Goal: Task Accomplishment & Management: Complete application form

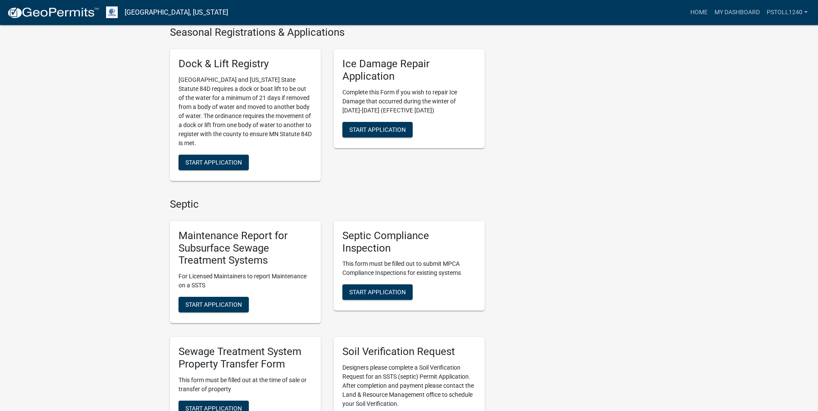
scroll to position [346, 0]
click at [384, 290] on span "Start Application" at bounding box center [377, 291] width 56 height 7
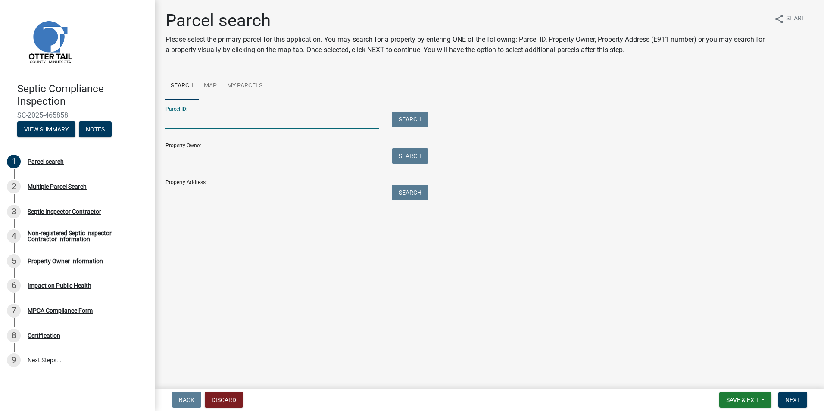
click at [178, 124] on input "Parcel ID:" at bounding box center [272, 121] width 213 height 18
type input "52000990468000"
click at [408, 113] on button "Search" at bounding box center [410, 120] width 37 height 16
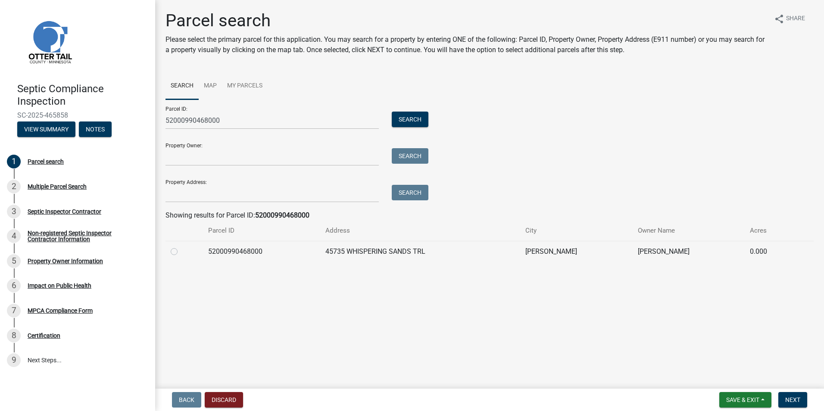
click at [181, 247] on label at bounding box center [181, 247] width 0 height 0
click at [181, 250] on input "radio" at bounding box center [184, 250] width 6 height 6
radio input "true"
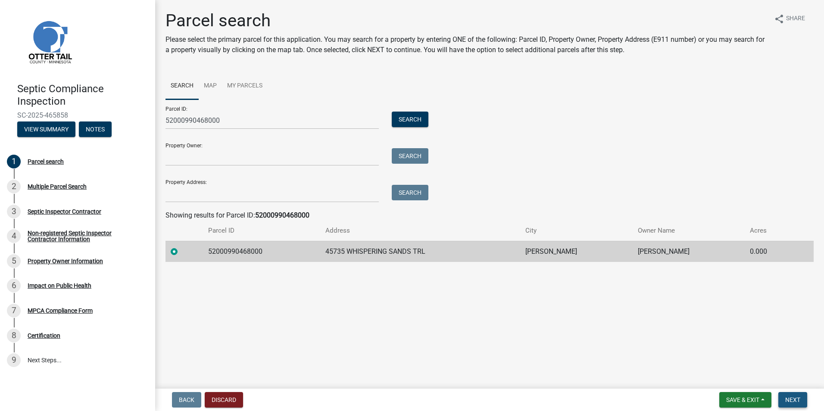
click at [795, 397] on span "Next" at bounding box center [792, 400] width 15 height 7
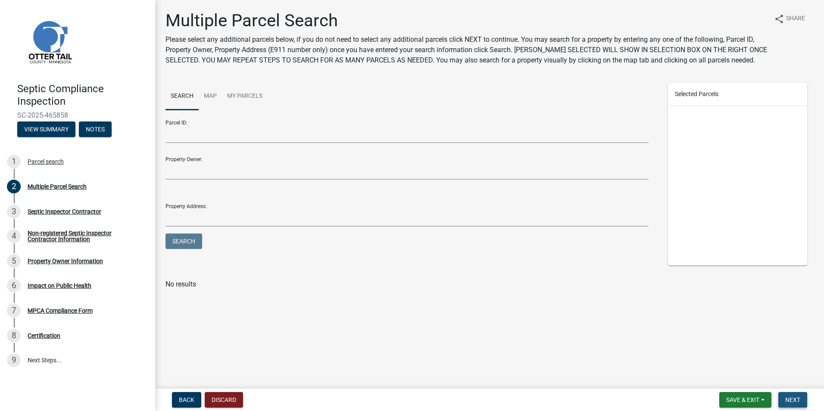
click at [789, 397] on span "Next" at bounding box center [792, 400] width 15 height 7
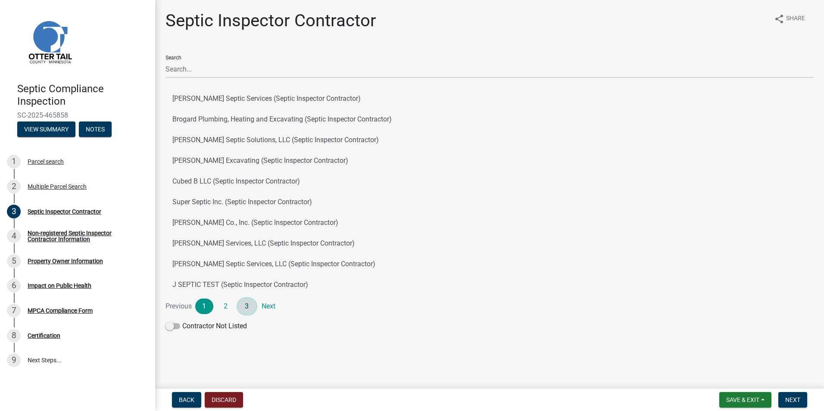
click at [246, 307] on link "3" at bounding box center [247, 307] width 18 height 16
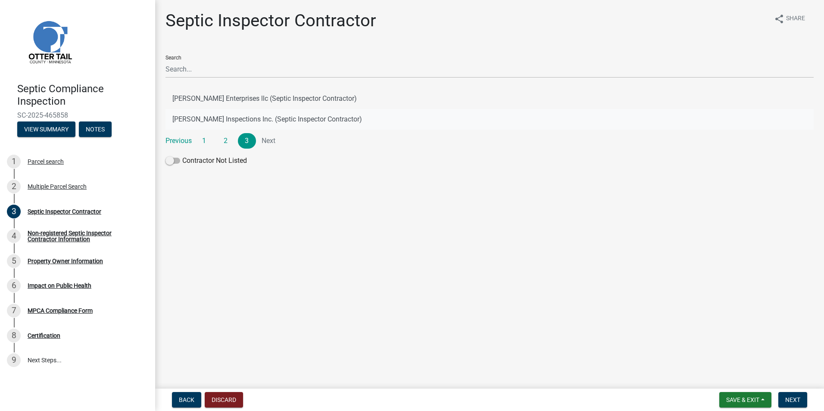
click at [227, 119] on button "[PERSON_NAME] Inspections Inc. (Septic Inspector Contractor)" at bounding box center [490, 119] width 648 height 21
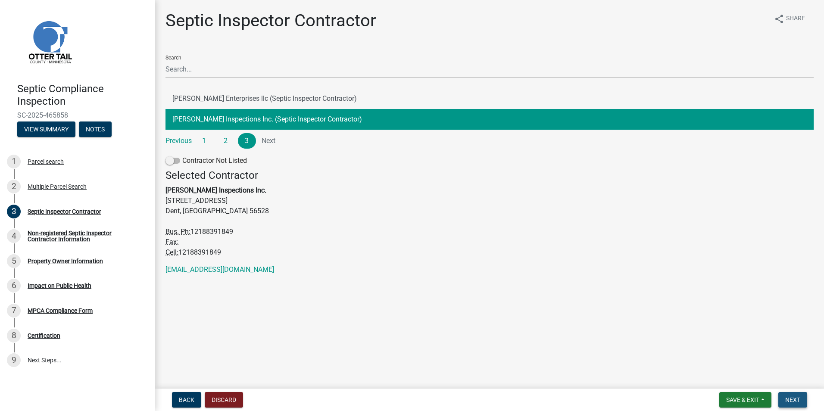
click at [792, 394] on button "Next" at bounding box center [793, 400] width 29 height 16
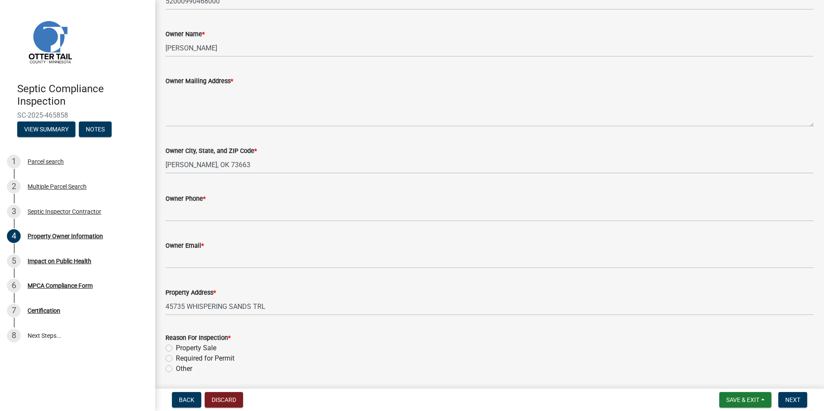
scroll to position [164, 0]
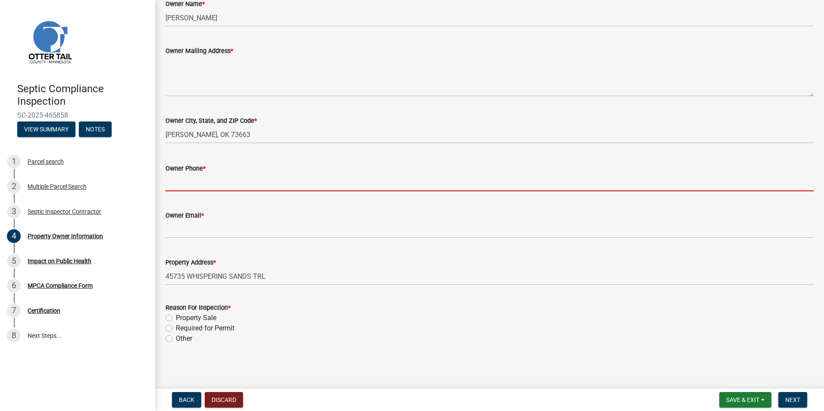
click at [172, 187] on input "Owner Phone *" at bounding box center [490, 183] width 648 height 18
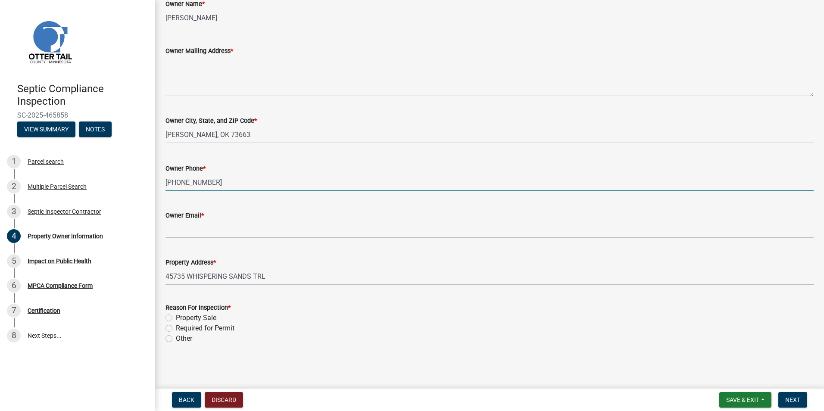
type input "[PHONE_NUMBER]"
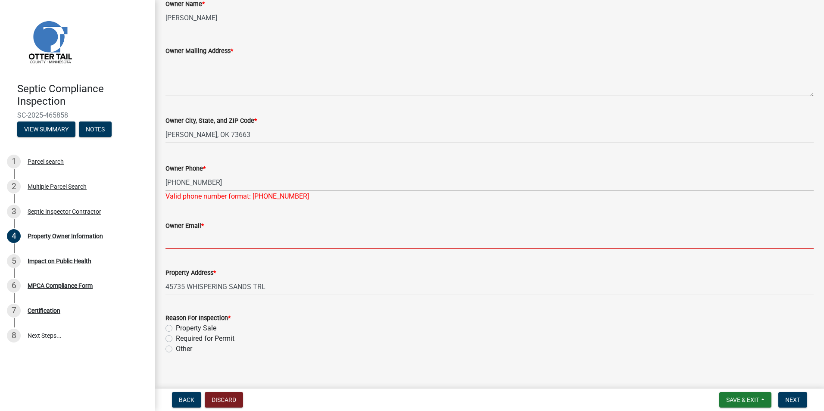
click at [175, 233] on input "Owner Email *" at bounding box center [490, 240] width 648 height 18
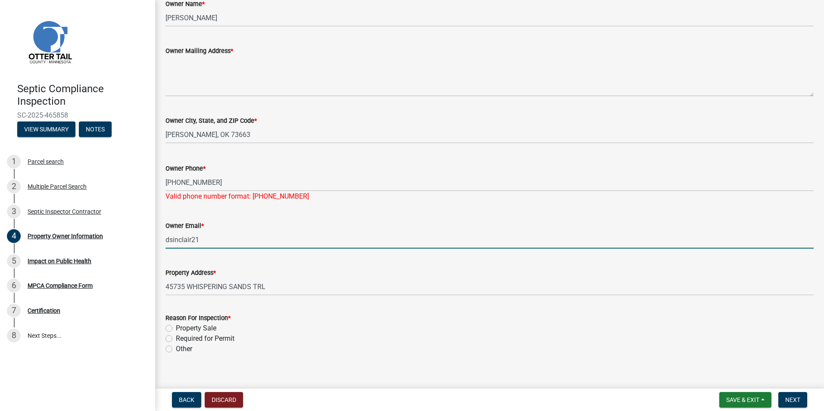
type input "dsinclair21"
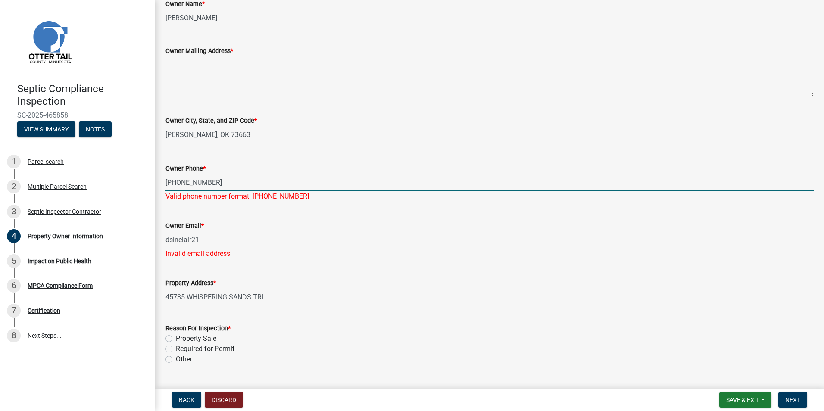
click at [175, 183] on input "[PHONE_NUMBER]" at bounding box center [490, 183] width 648 height 18
click at [177, 181] on input "[PHONE_NUMBER]" at bounding box center [490, 183] width 648 height 18
type input "[PHONE_NUMBER]"
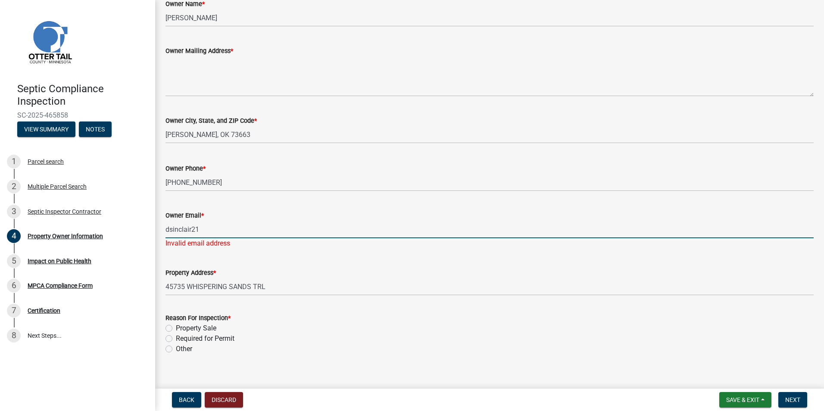
click at [198, 240] on div "Owner Email * dsinclair21 Invalid email address" at bounding box center [490, 223] width 648 height 50
type input "[EMAIL_ADDRESS][DOMAIN_NAME]"
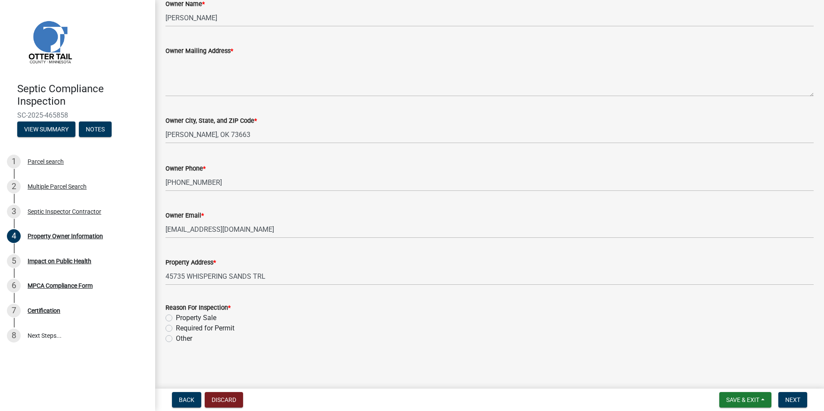
click at [171, 328] on div "Reason For Inspection * Property Sale Required for Permit Other" at bounding box center [490, 323] width 648 height 41
click at [176, 320] on label "Property Sale" at bounding box center [196, 318] width 41 height 10
click at [176, 319] on input "Property Sale" at bounding box center [179, 316] width 6 height 6
radio input "true"
click at [791, 400] on span "Next" at bounding box center [792, 400] width 15 height 7
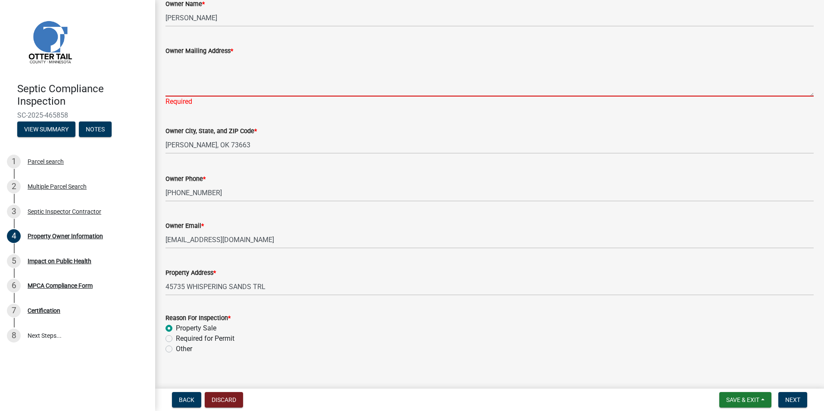
click at [188, 86] on textarea "Owner Mailing Address *" at bounding box center [490, 76] width 648 height 41
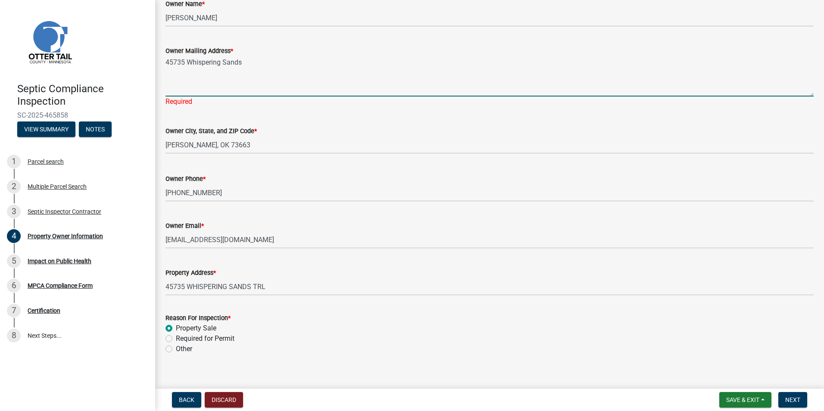
click at [244, 64] on textarea "45735 Whispering Sands" at bounding box center [490, 76] width 648 height 41
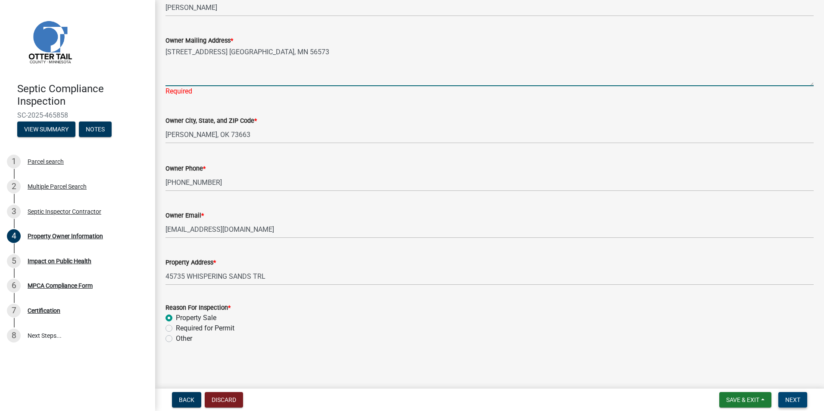
type textarea "[STREET_ADDRESS] [GEOGRAPHIC_DATA], MN 56573"
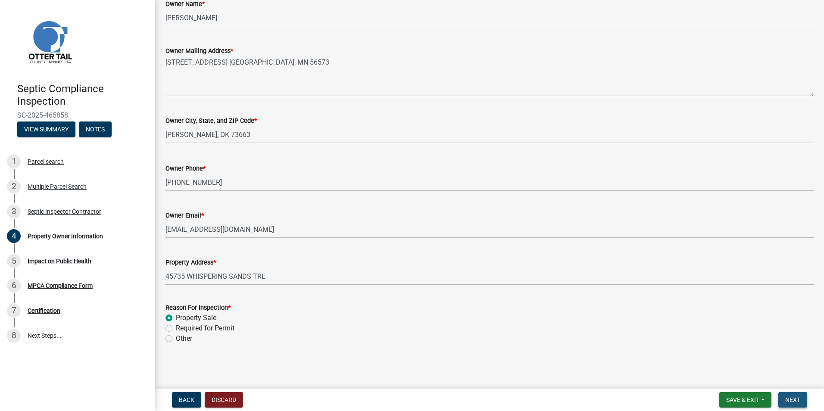
click at [801, 400] on button "Next" at bounding box center [793, 400] width 29 height 16
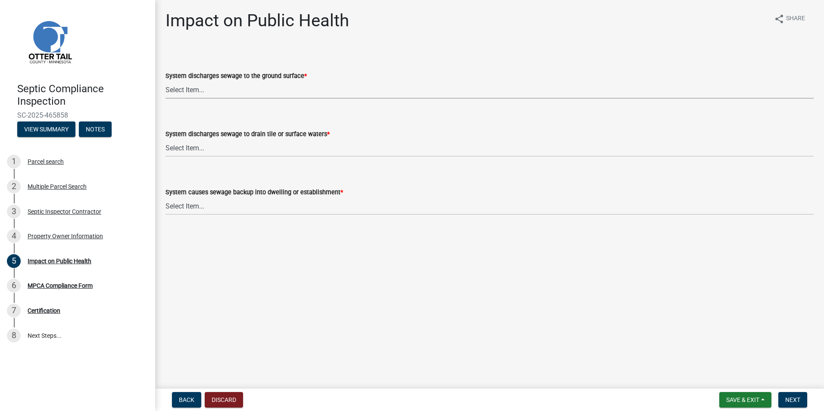
click at [185, 87] on select "Select Item... Yes No" at bounding box center [490, 90] width 648 height 18
click at [166, 81] on select "Select Item... Yes No" at bounding box center [490, 90] width 648 height 18
select select "9c5ef684-d0d4-4879-ab12-905ddbd81a72"
click at [179, 145] on select "Select Item... Yes No" at bounding box center [490, 148] width 648 height 18
click at [166, 139] on select "Select Item... Yes No" at bounding box center [490, 148] width 648 height 18
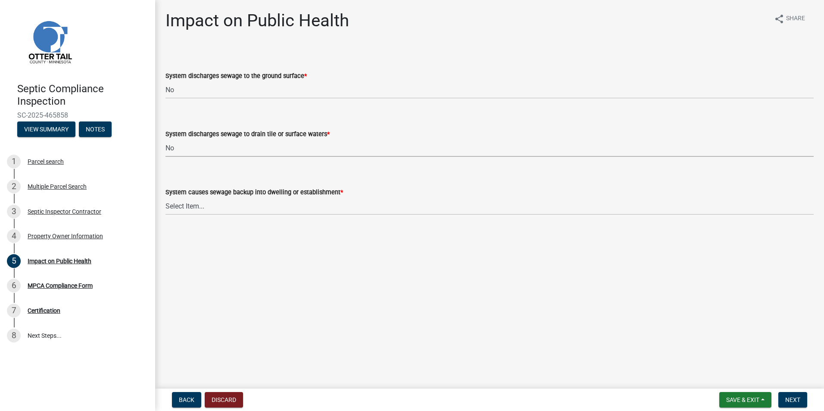
select select "7d491a2b-e9f0-4952-b474-53ca749b22af"
click at [181, 208] on select "Select Item... Yes No" at bounding box center [490, 206] width 648 height 18
click at [166, 197] on select "Select Item... Yes No" at bounding box center [490, 206] width 648 height 18
select select "6e07b46b-a403-4f3e-b4fc-218acc732c01"
click at [794, 402] on span "Next" at bounding box center [792, 400] width 15 height 7
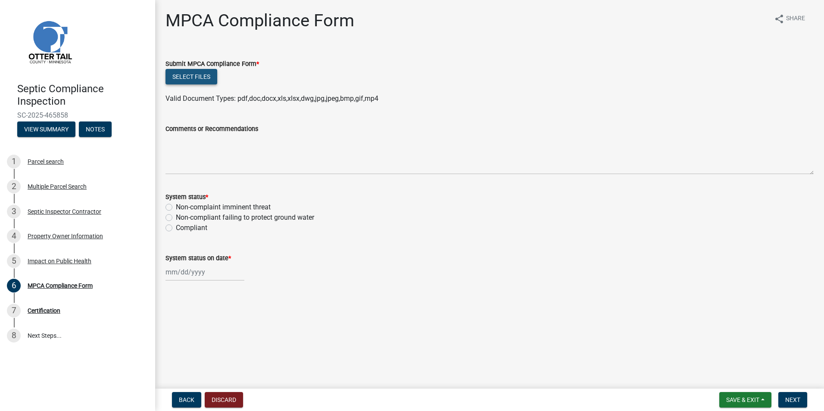
click at [193, 72] on button "Select files" at bounding box center [192, 77] width 52 height 16
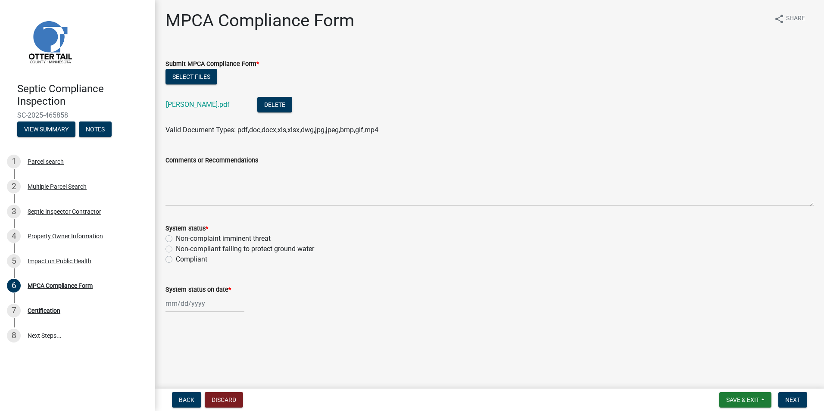
click at [176, 261] on label "Compliant" at bounding box center [191, 259] width 31 height 10
click at [176, 260] on input "Compliant" at bounding box center [179, 257] width 6 height 6
radio input "true"
select select "8"
select select "2025"
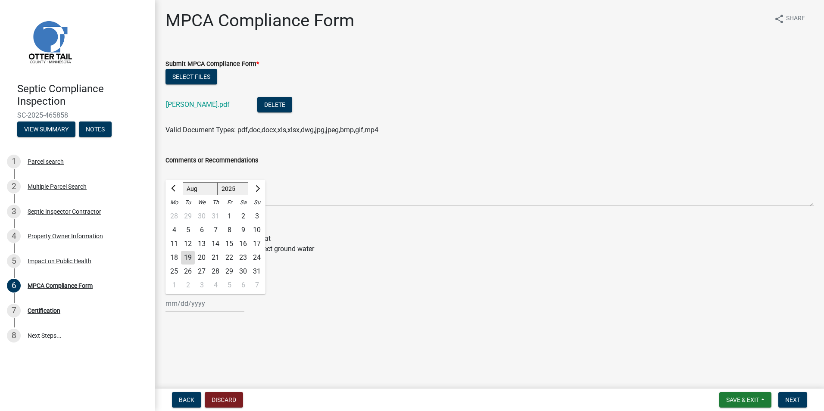
click at [183, 303] on input "System status on date *" at bounding box center [205, 304] width 79 height 18
click at [210, 244] on div "14" at bounding box center [216, 244] width 14 height 14
type input "[DATE]"
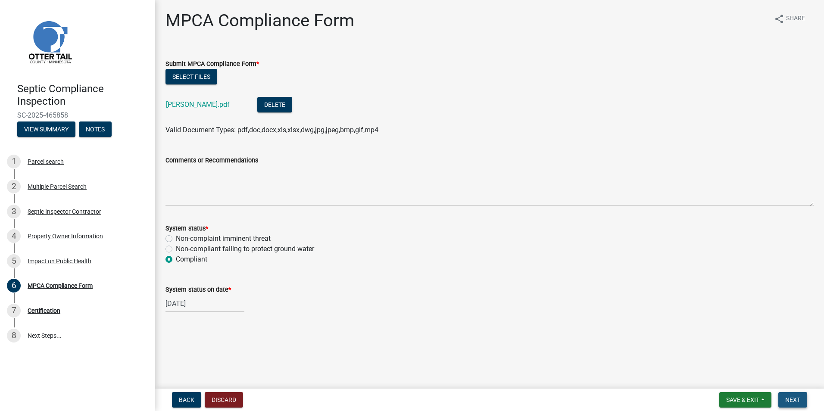
click at [788, 397] on span "Next" at bounding box center [792, 400] width 15 height 7
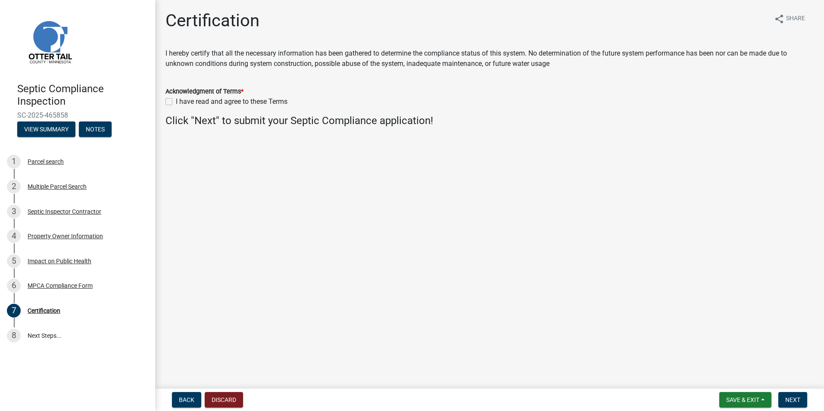
click at [176, 100] on label "I have read and agree to these Terms" at bounding box center [232, 102] width 112 height 10
click at [176, 100] on input "I have read and agree to these Terms" at bounding box center [179, 100] width 6 height 6
checkbox input "true"
click at [794, 394] on button "Next" at bounding box center [793, 400] width 29 height 16
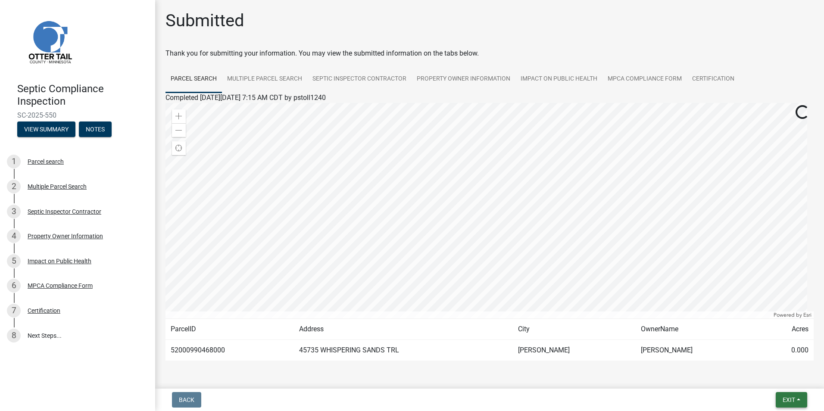
click at [794, 394] on button "Exit" at bounding box center [791, 400] width 31 height 16
click at [768, 376] on button "Save & Exit" at bounding box center [772, 377] width 69 height 21
